Goal: Entertainment & Leisure: Consume media (video, audio)

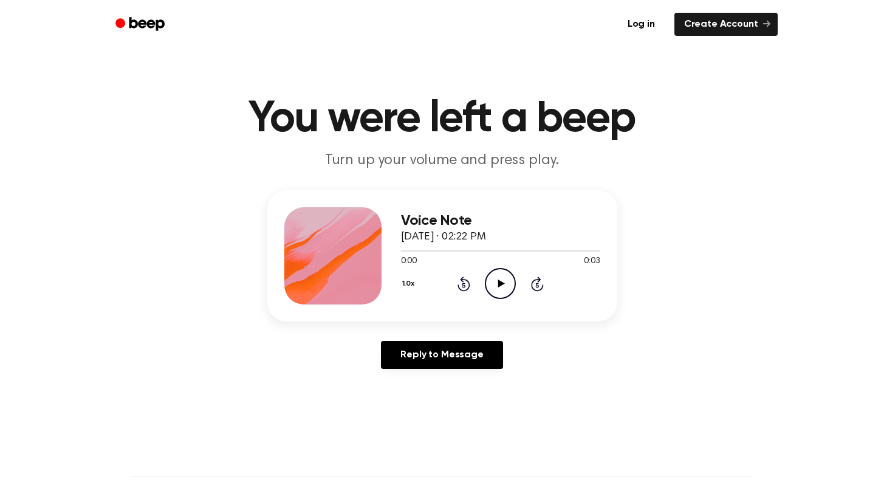
click at [506, 286] on icon "Play Audio" at bounding box center [500, 283] width 31 height 31
click at [498, 286] on icon at bounding box center [501, 284] width 7 height 8
click at [508, 278] on icon "Play Audio" at bounding box center [500, 283] width 31 height 31
click at [498, 284] on icon at bounding box center [501, 284] width 7 height 8
click at [499, 284] on icon at bounding box center [501, 284] width 7 height 8
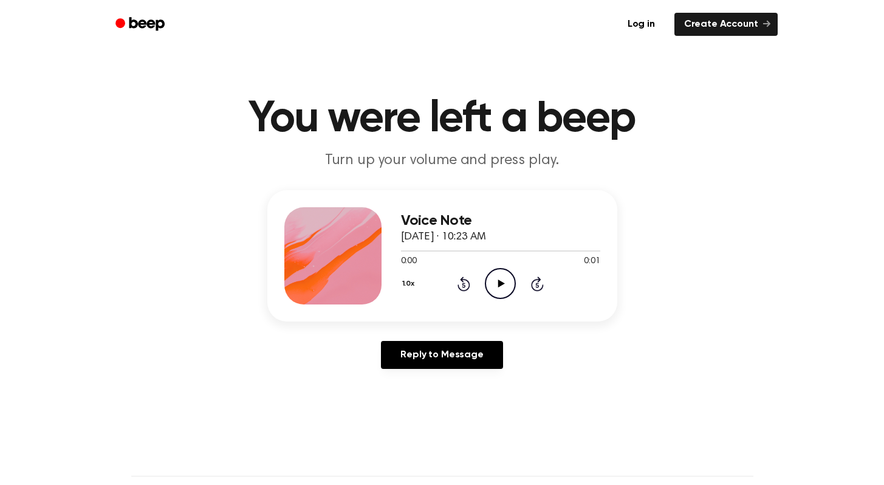
click at [501, 286] on icon at bounding box center [501, 284] width 7 height 8
click at [501, 285] on icon at bounding box center [500, 284] width 5 height 8
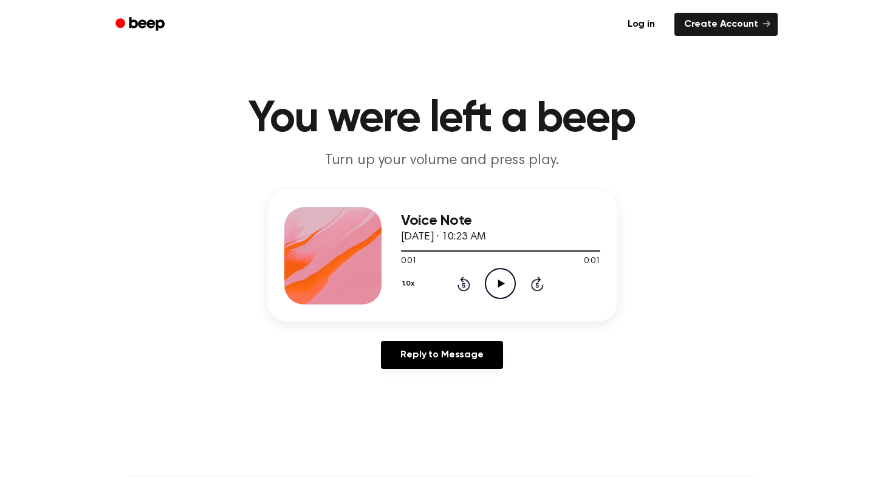
click at [501, 285] on icon at bounding box center [501, 284] width 7 height 8
drag, startPoint x: 501, startPoint y: 284, endPoint x: 504, endPoint y: 278, distance: 6.5
click at [504, 278] on icon "Play Audio" at bounding box center [500, 283] width 31 height 31
click at [497, 283] on icon "Play Audio" at bounding box center [500, 283] width 31 height 31
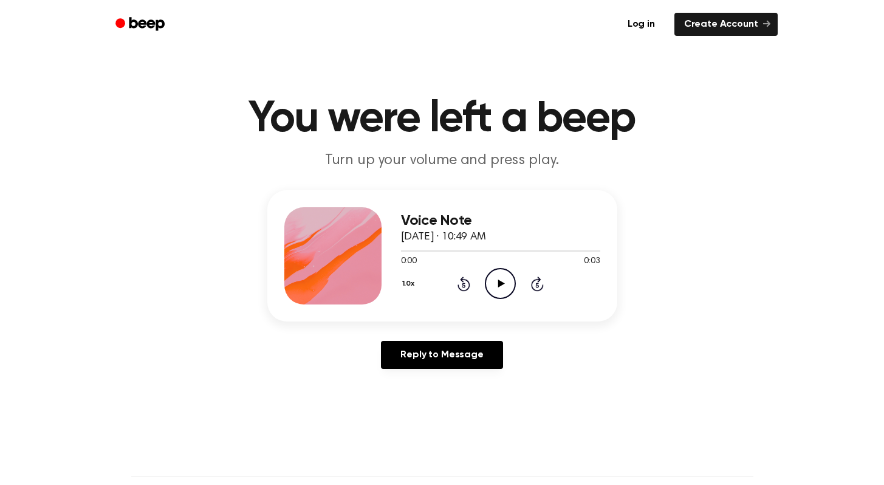
click at [486, 279] on circle at bounding box center [501, 284] width 30 height 30
click at [491, 288] on icon "Play Audio" at bounding box center [500, 283] width 31 height 31
click at [494, 276] on icon "Play Audio" at bounding box center [500, 283] width 31 height 31
click at [496, 278] on icon "Play Audio" at bounding box center [500, 283] width 31 height 31
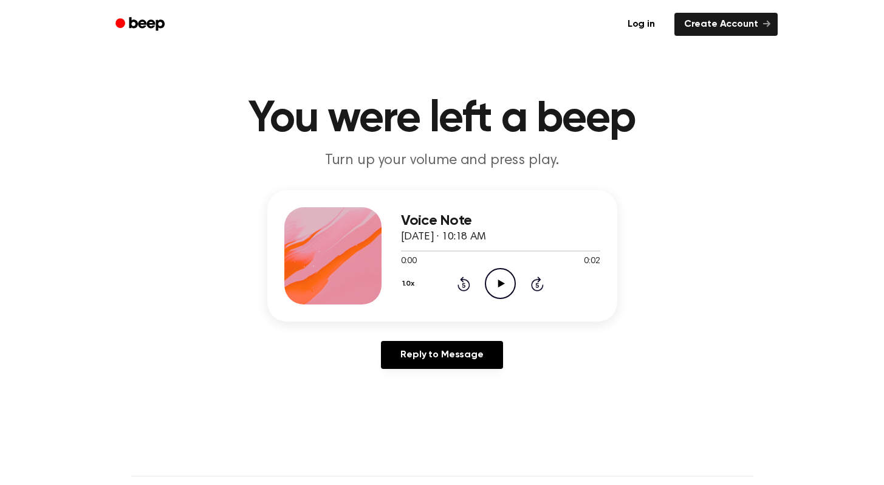
click at [496, 286] on icon "Play Audio" at bounding box center [500, 283] width 31 height 31
click at [493, 283] on icon "Play Audio" at bounding box center [500, 283] width 31 height 31
click at [503, 275] on icon "Play Audio" at bounding box center [500, 283] width 31 height 31
click at [496, 280] on icon "Play Audio" at bounding box center [500, 283] width 31 height 31
click at [503, 277] on icon "Play Audio" at bounding box center [500, 283] width 31 height 31
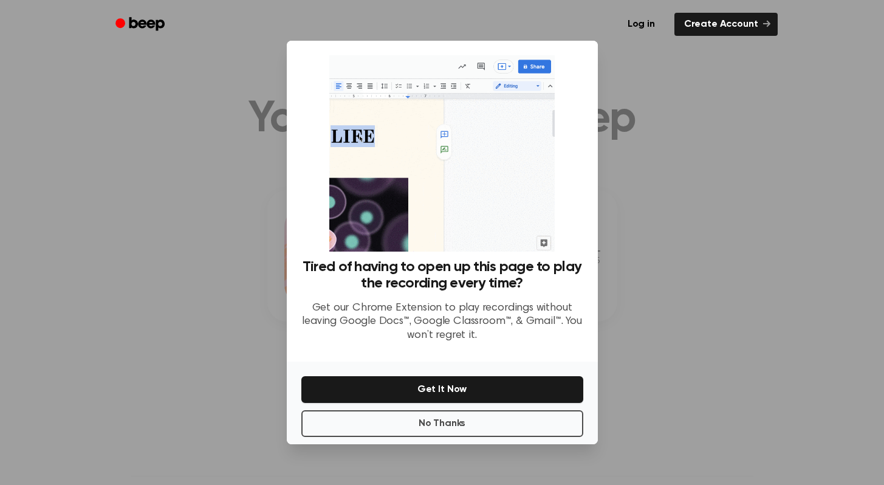
click at [650, 166] on div at bounding box center [442, 242] width 884 height 485
click at [542, 421] on button "No Thanks" at bounding box center [442, 423] width 282 height 27
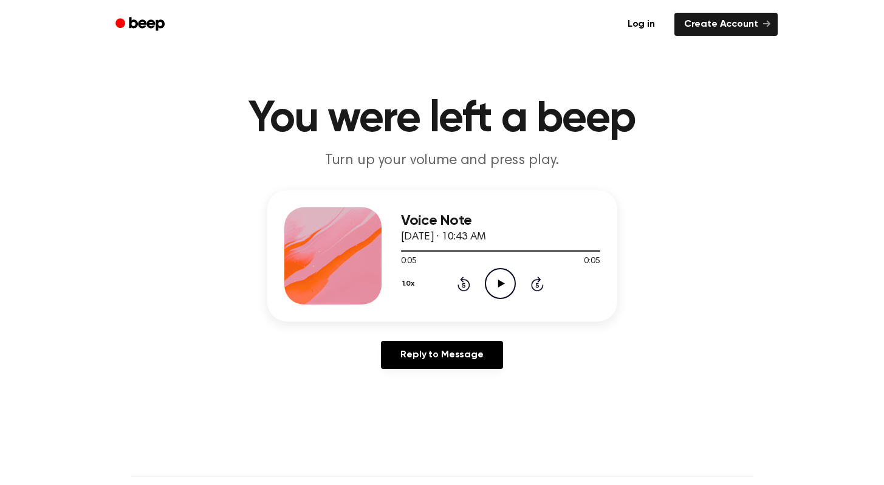
click at [497, 276] on icon "Play Audio" at bounding box center [500, 283] width 31 height 31
click at [497, 284] on icon "Play Audio" at bounding box center [500, 283] width 31 height 31
click at [498, 279] on icon "Play Audio" at bounding box center [500, 283] width 31 height 31
click at [501, 288] on icon "Play Audio" at bounding box center [500, 283] width 31 height 31
click at [498, 278] on icon "Play Audio" at bounding box center [500, 283] width 31 height 31
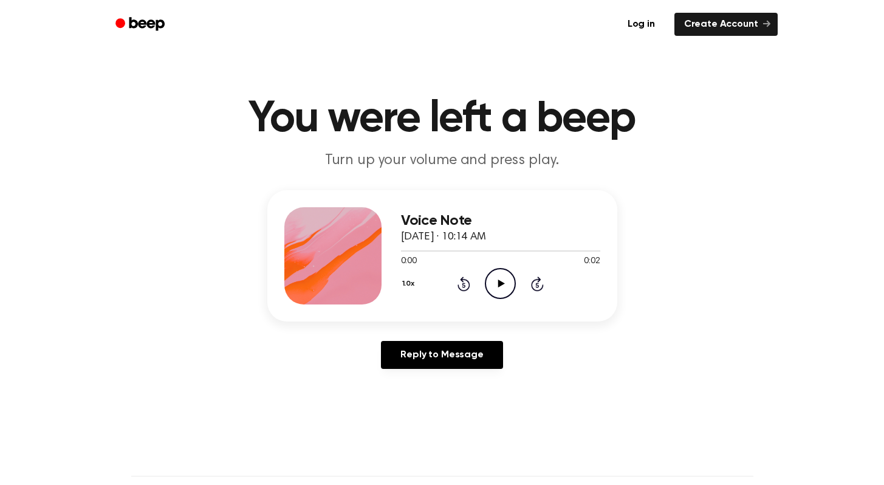
click at [502, 277] on icon "Play Audio" at bounding box center [500, 283] width 31 height 31
click at [494, 282] on icon "Play Audio" at bounding box center [500, 283] width 31 height 31
click at [501, 283] on icon at bounding box center [501, 284] width 7 height 8
click at [495, 286] on icon "Play Audio" at bounding box center [500, 283] width 31 height 31
